Goal: Navigation & Orientation: Find specific page/section

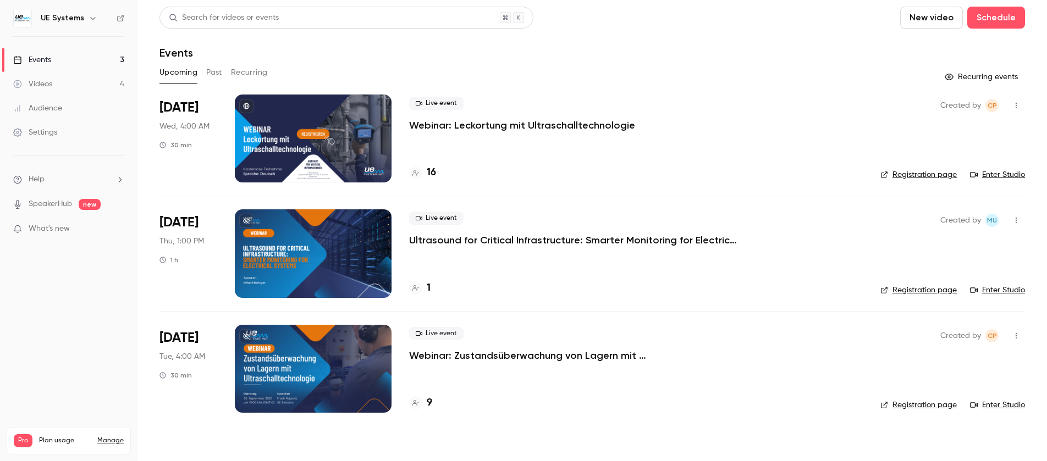
click at [39, 65] on link "Events 3" at bounding box center [68, 60] width 137 height 24
click at [930, 290] on link "Registration page" at bounding box center [918, 290] width 76 height 11
